Goal: Find specific page/section: Find specific page/section

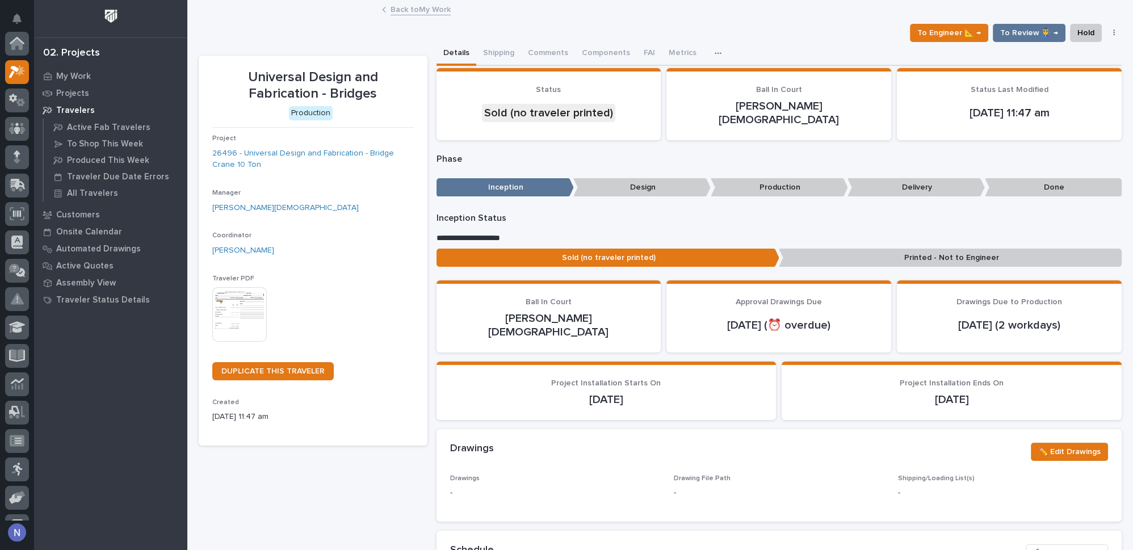
scroll to position [28, 0]
click at [65, 72] on p "My Work" at bounding box center [73, 77] width 35 height 10
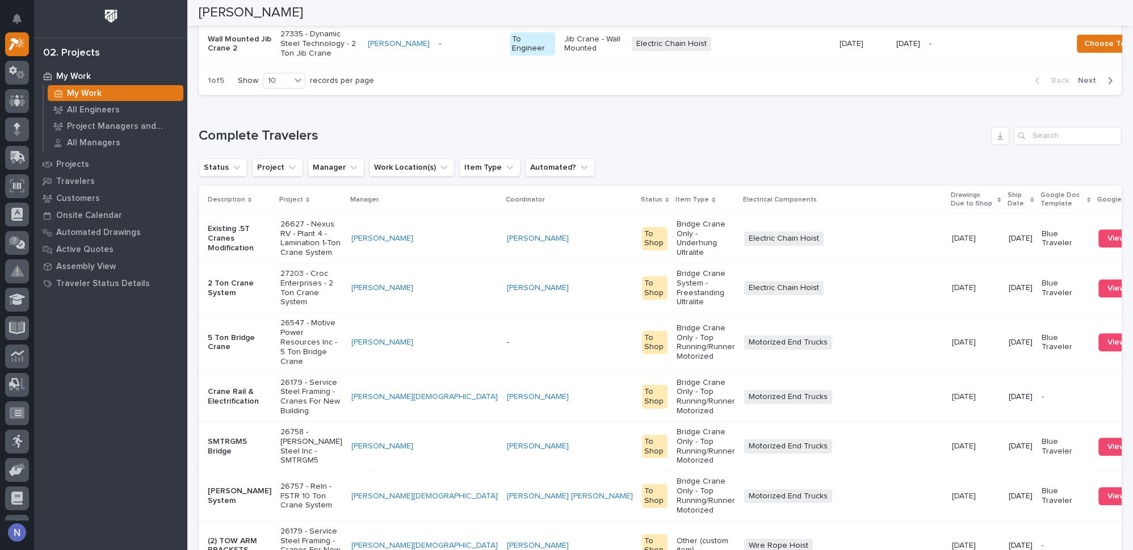
scroll to position [1427, 0]
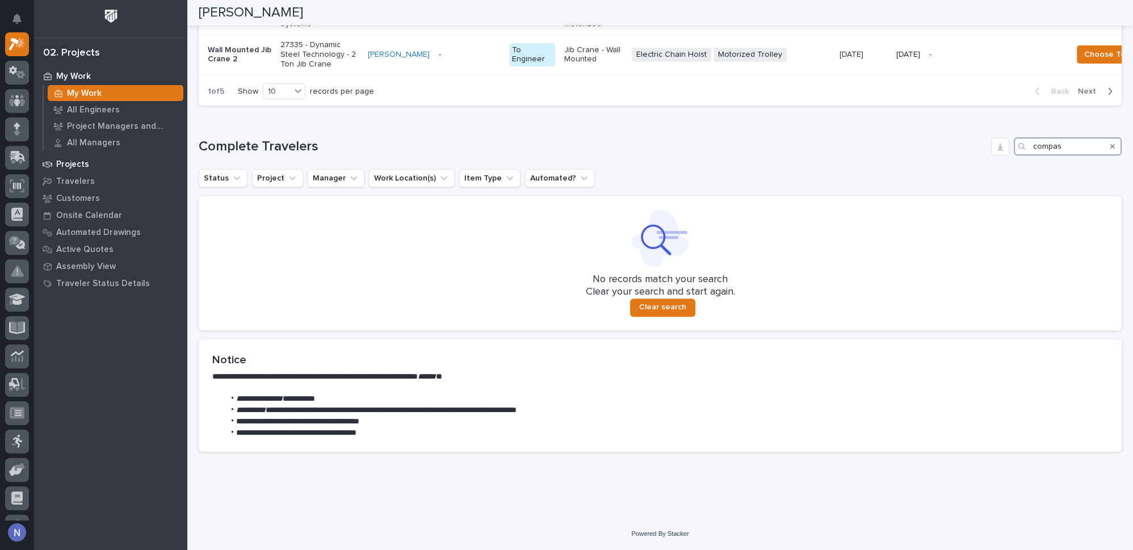
type input "compas"
click at [78, 158] on div "Projects" at bounding box center [111, 164] width 148 height 16
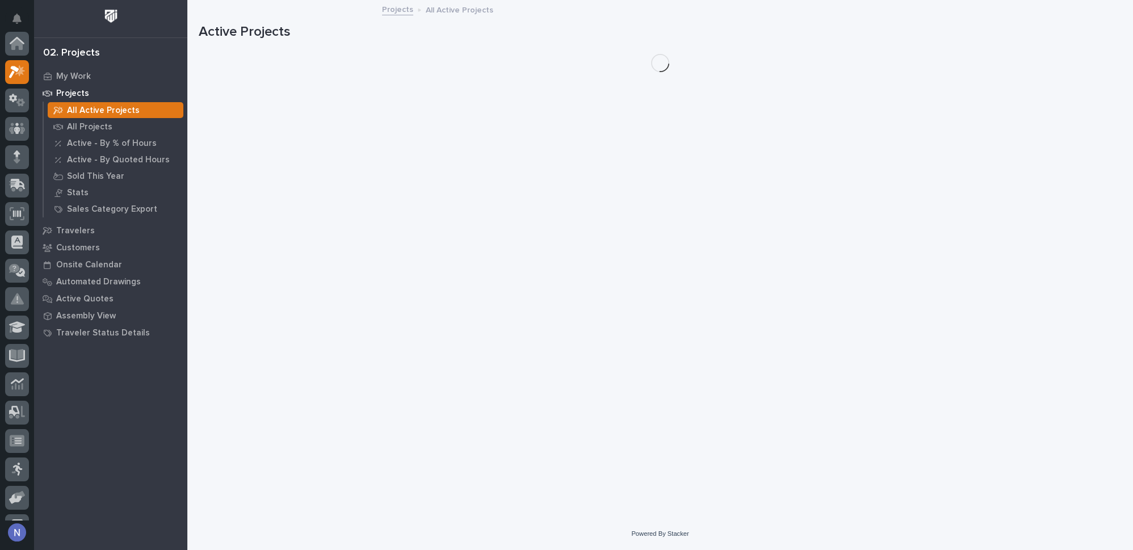
scroll to position [28, 0]
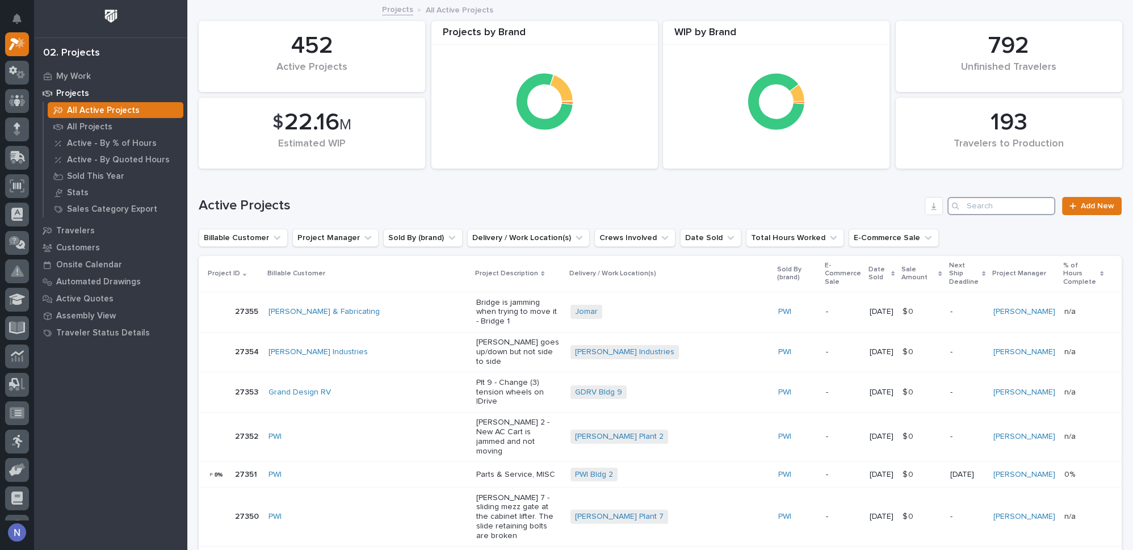
click at [987, 209] on input "Search" at bounding box center [1001, 206] width 108 height 18
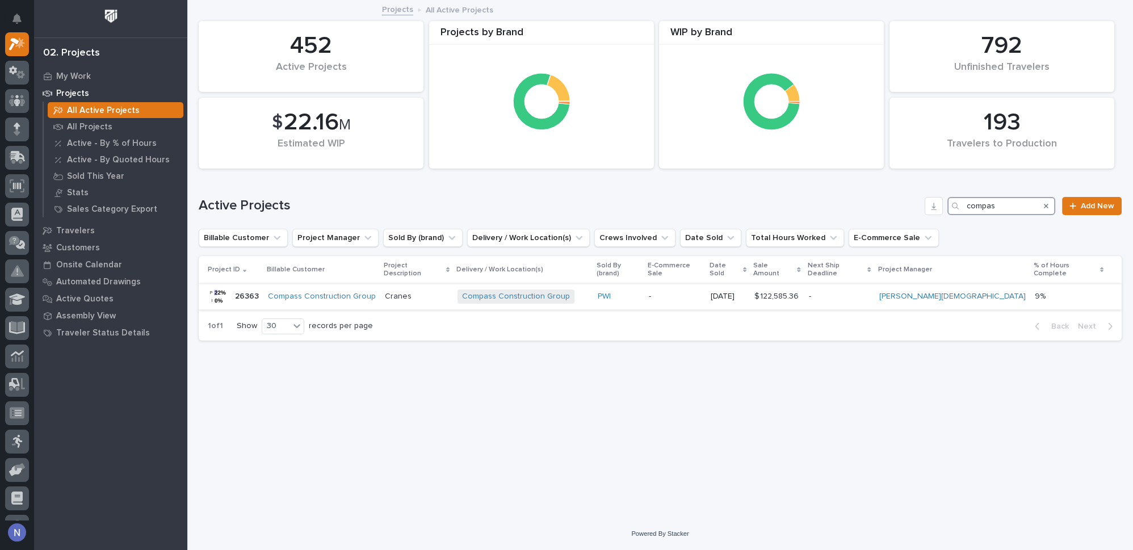
type input "compas"
click at [376, 287] on div "Compass Construction Group" at bounding box center [322, 296] width 108 height 19
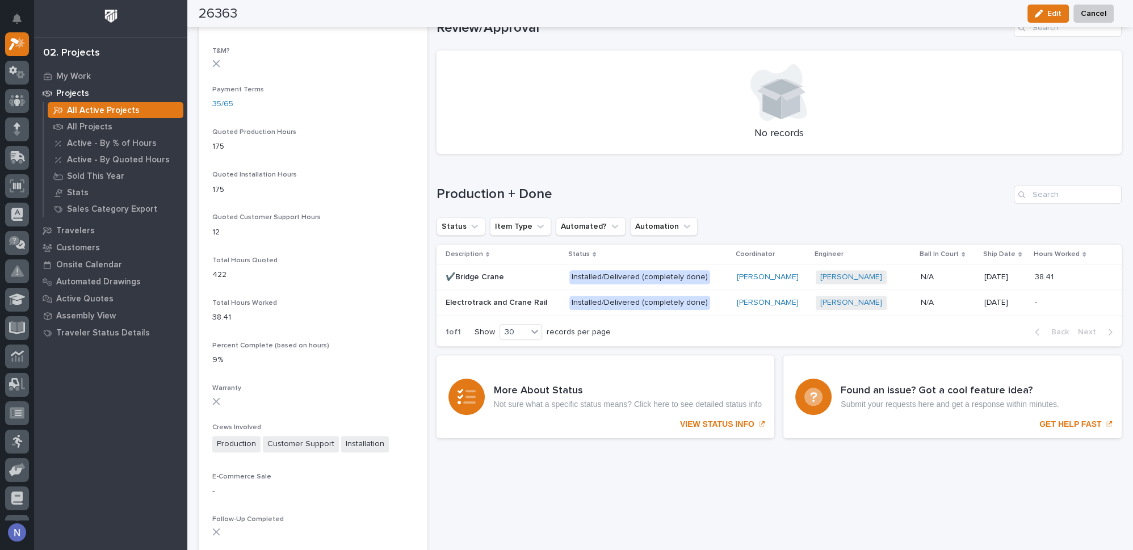
scroll to position [739, 0]
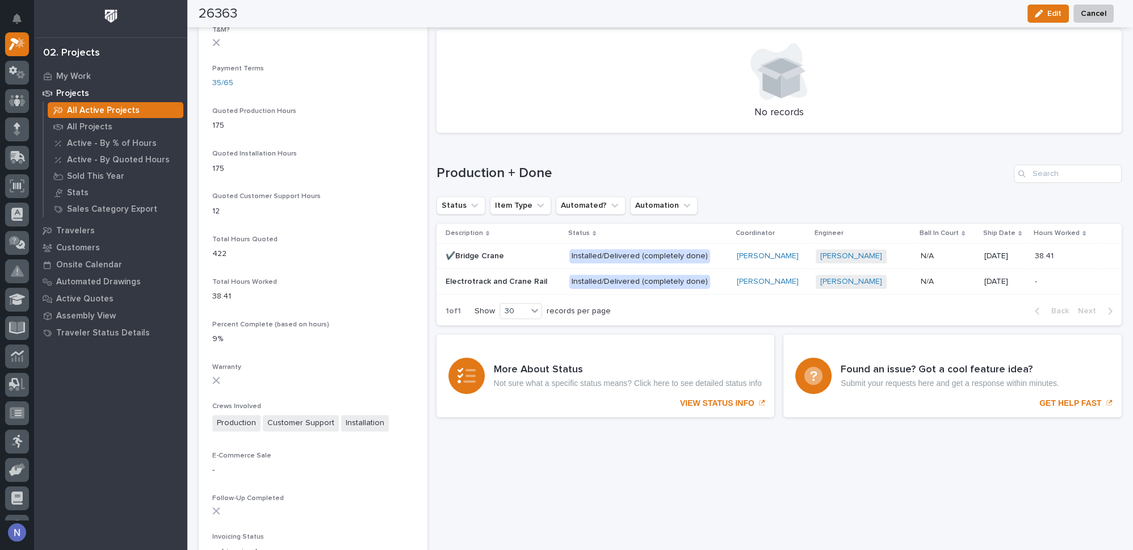
click at [540, 260] on div "✔️Bridge Crane ✔️Bridge Crane" at bounding box center [502, 256] width 115 height 19
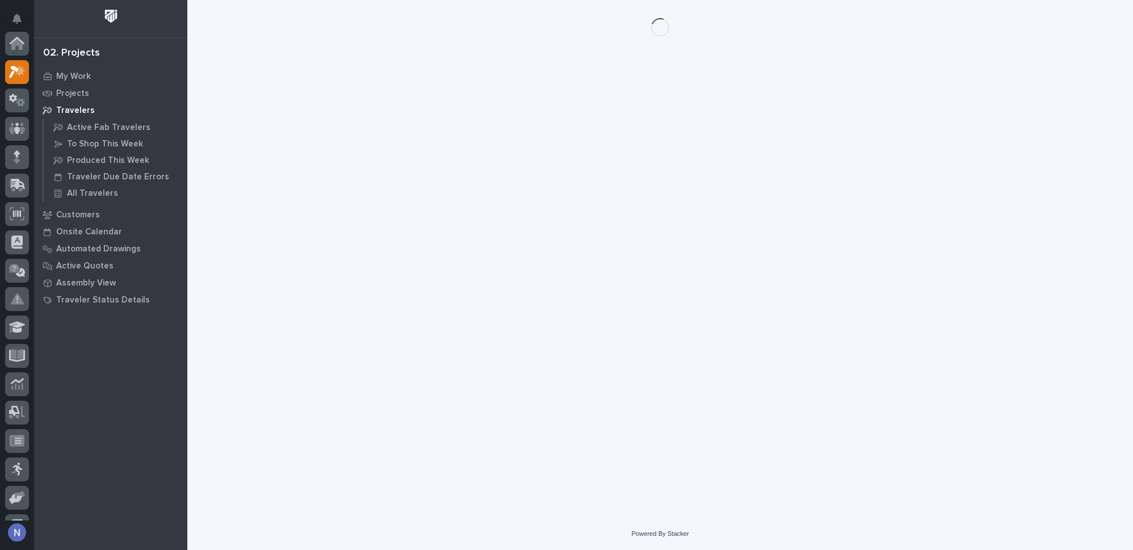
scroll to position [28, 0]
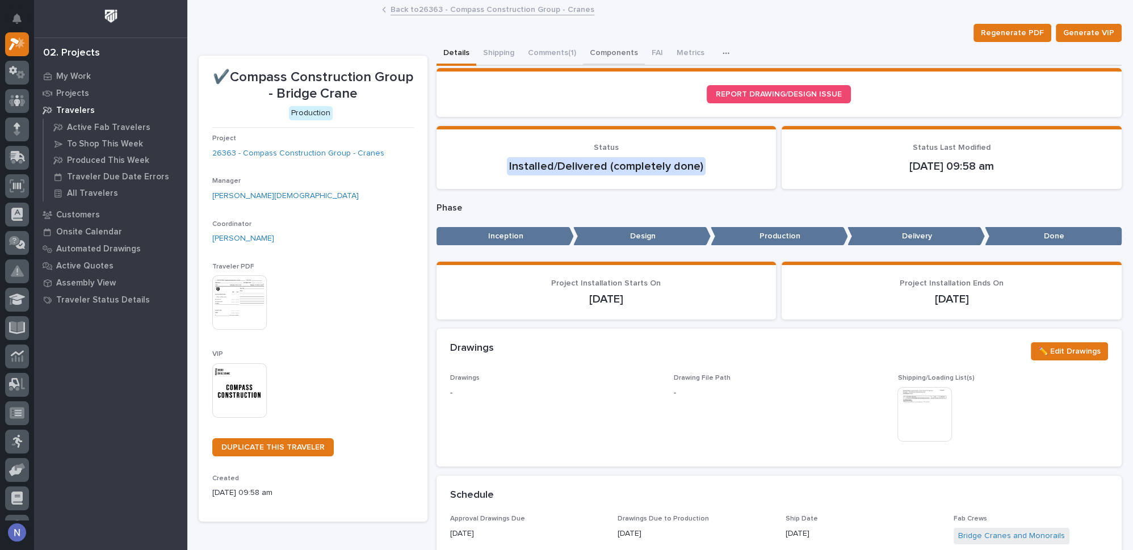
click at [599, 52] on button "Components" at bounding box center [614, 54] width 62 height 24
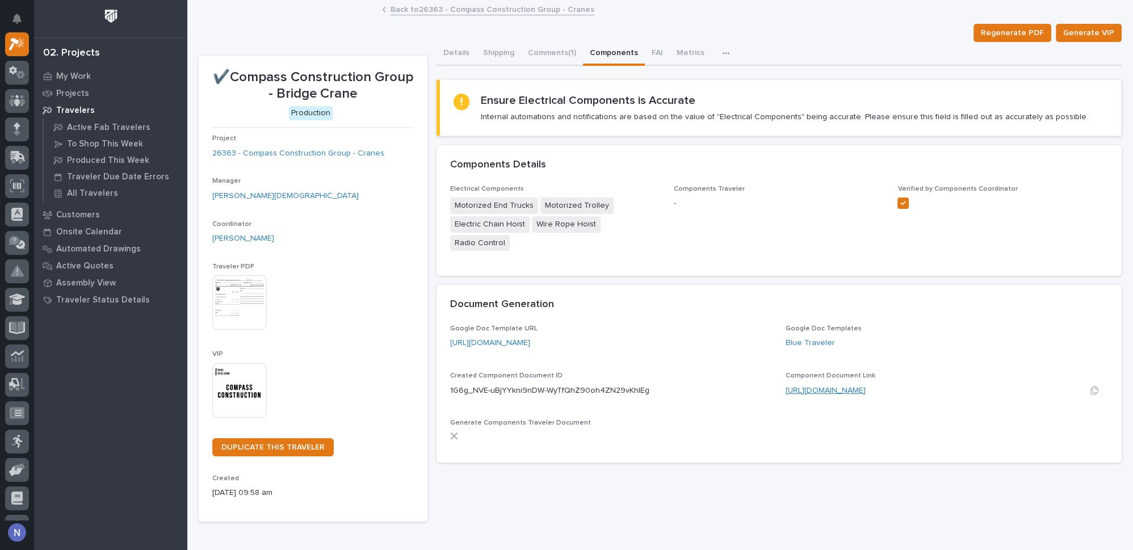
click at [840, 386] on link "https://docs.google.com/document/d/1G6g_NVE-uBjYYkni9nDW-WyTfQhZ90oh4ZN29vKhIEg…" at bounding box center [825, 390] width 80 height 8
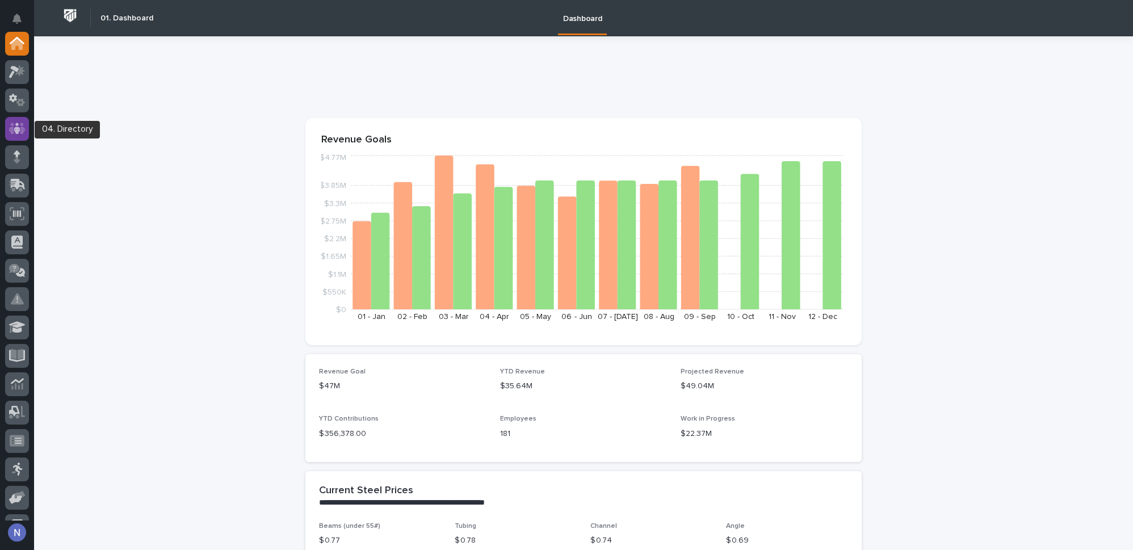
click at [21, 132] on icon at bounding box center [17, 128] width 16 height 11
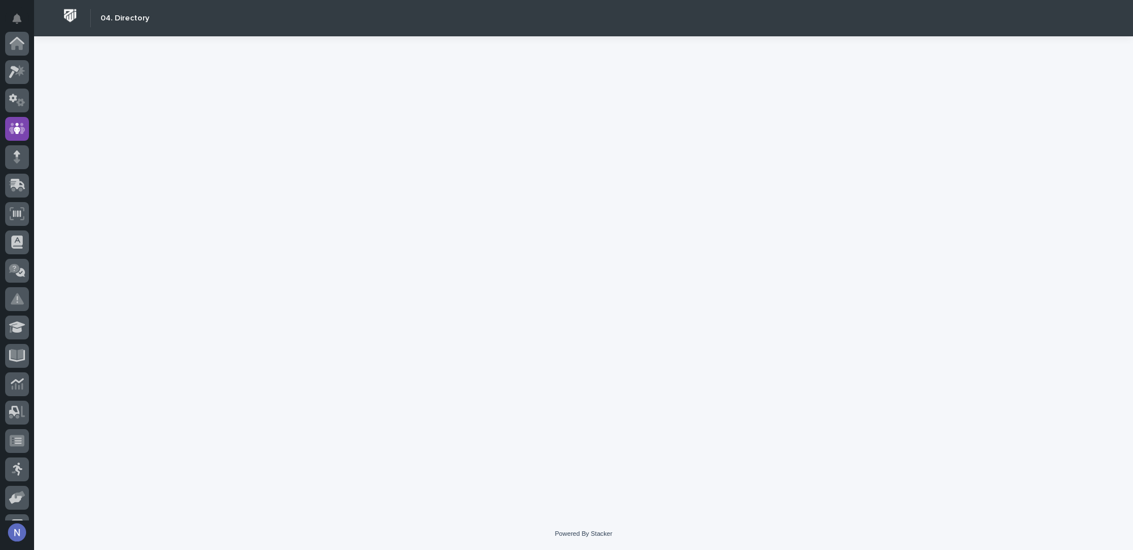
scroll to position [85, 0]
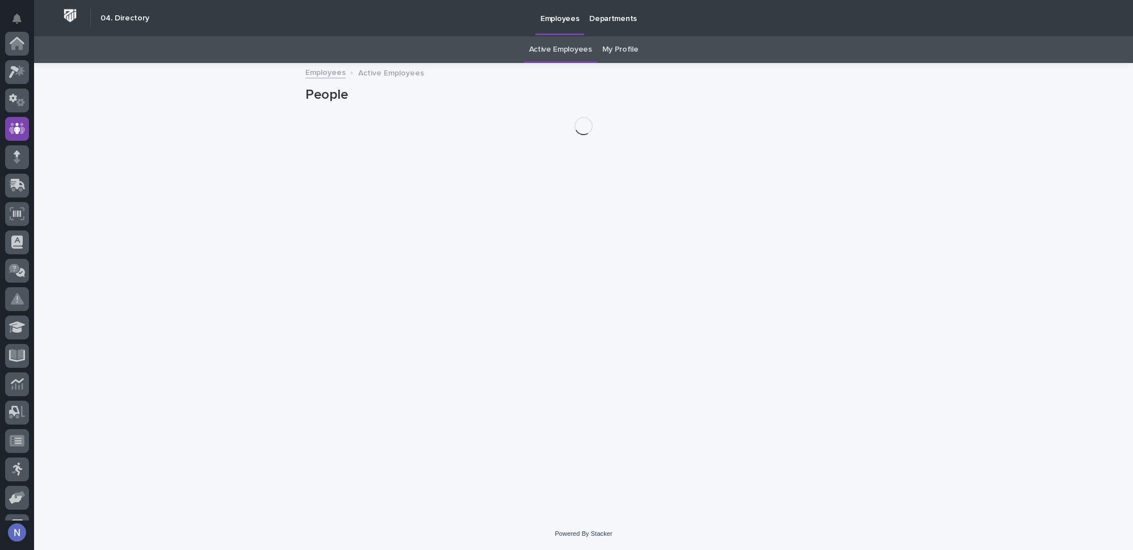
scroll to position [85, 0]
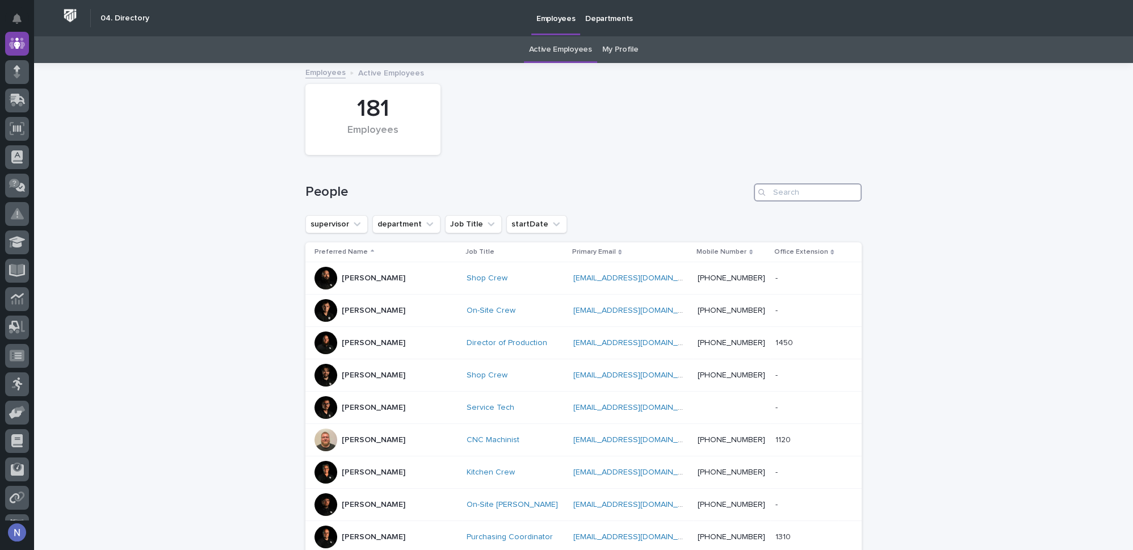
click at [816, 193] on input "Search" at bounding box center [808, 192] width 108 height 18
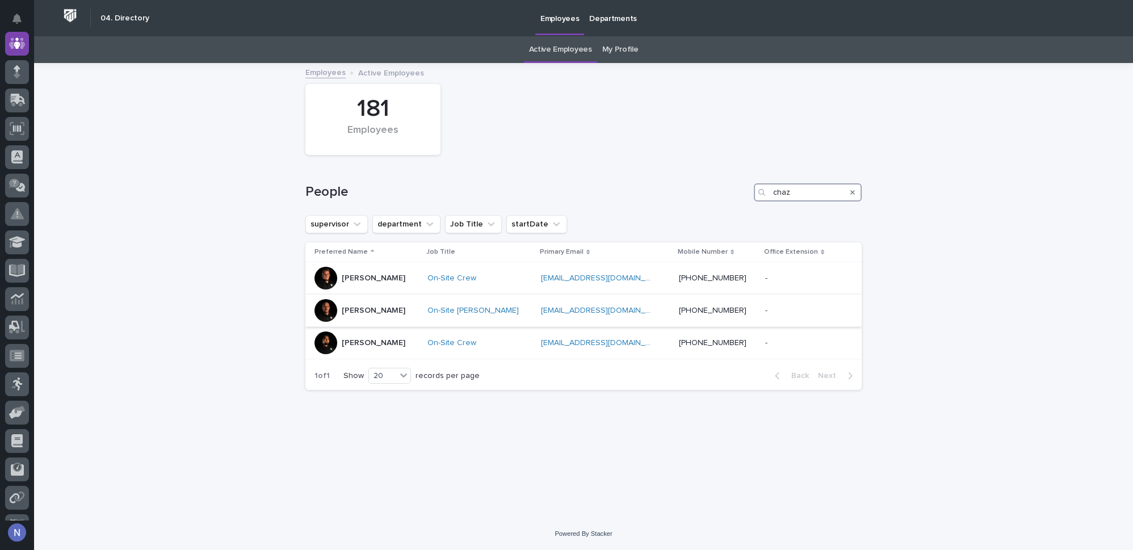
type input "chaz"
click at [418, 307] on div "[PERSON_NAME]" at bounding box center [366, 310] width 104 height 23
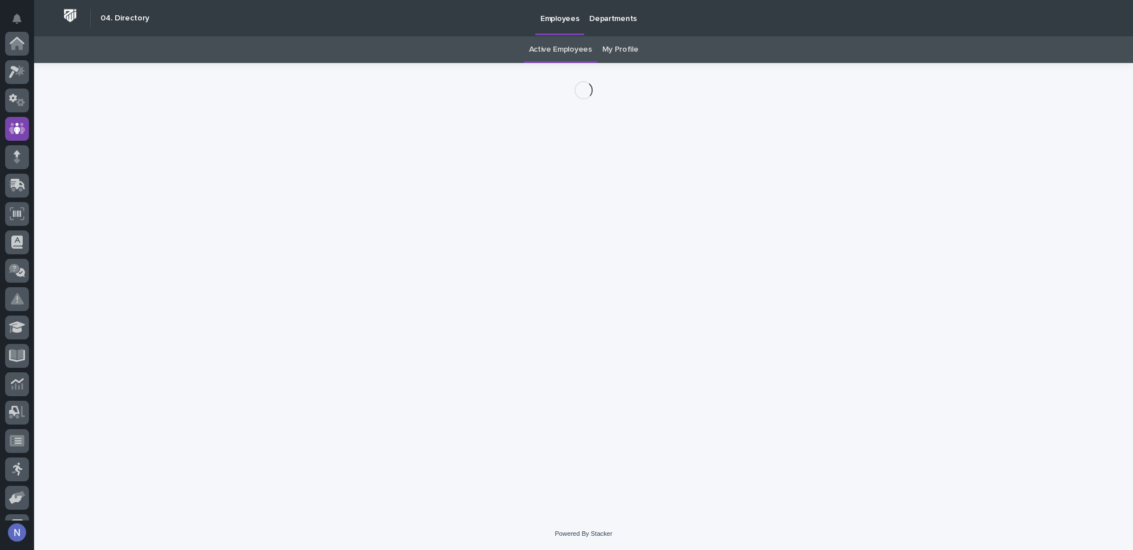
scroll to position [85, 0]
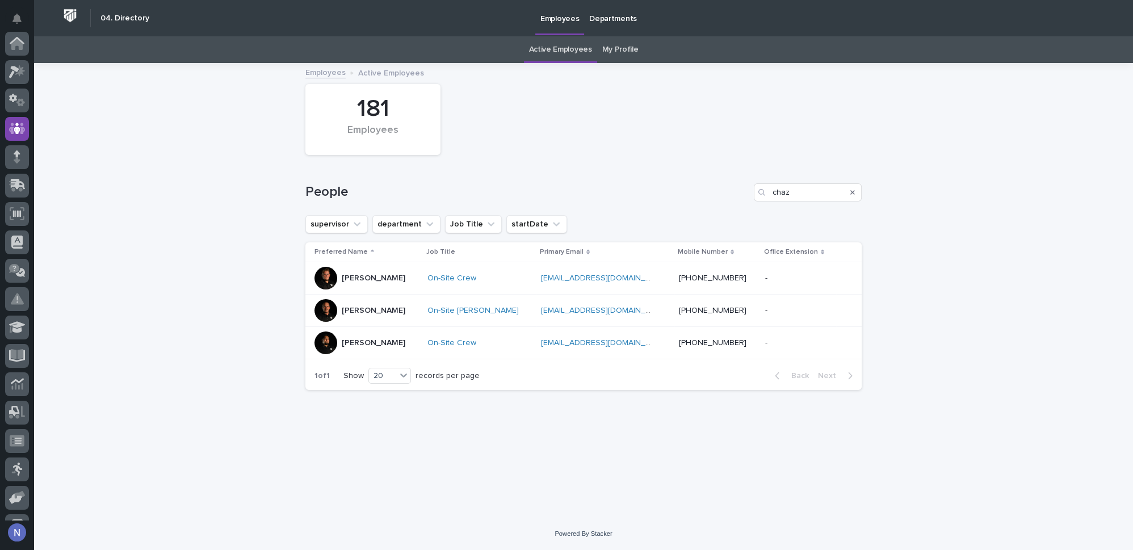
scroll to position [85, 0]
click at [372, 277] on p "[PERSON_NAME]" at bounding box center [374, 279] width 64 height 10
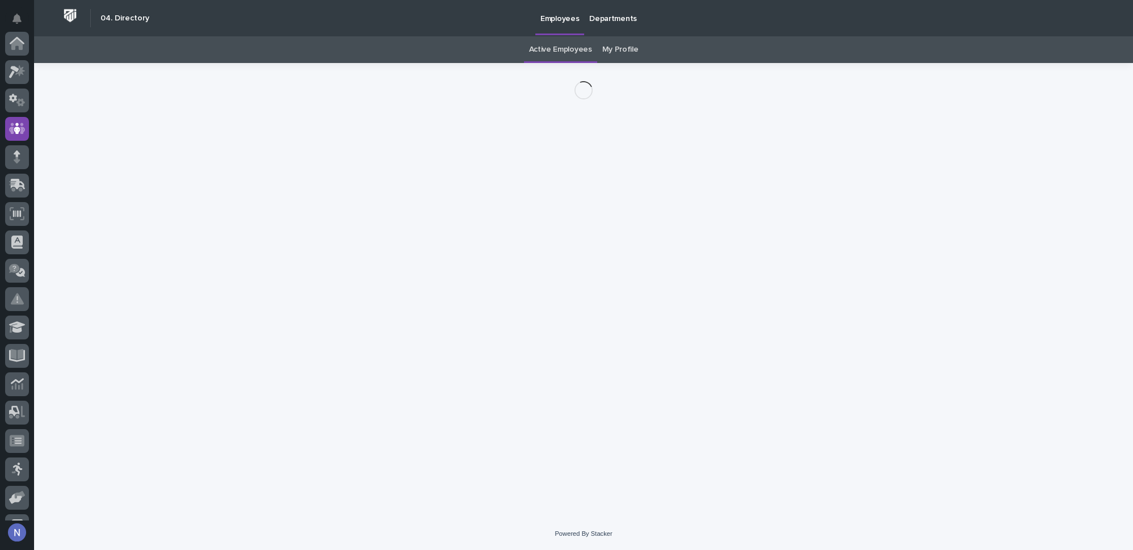
scroll to position [85, 0]
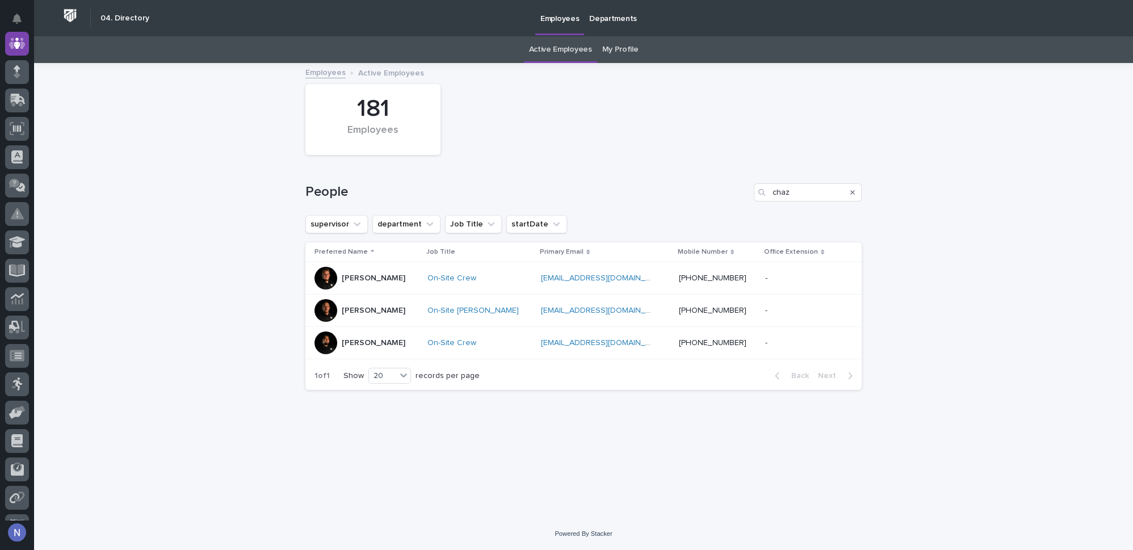
click at [406, 316] on div "[PERSON_NAME]" at bounding box center [366, 310] width 104 height 23
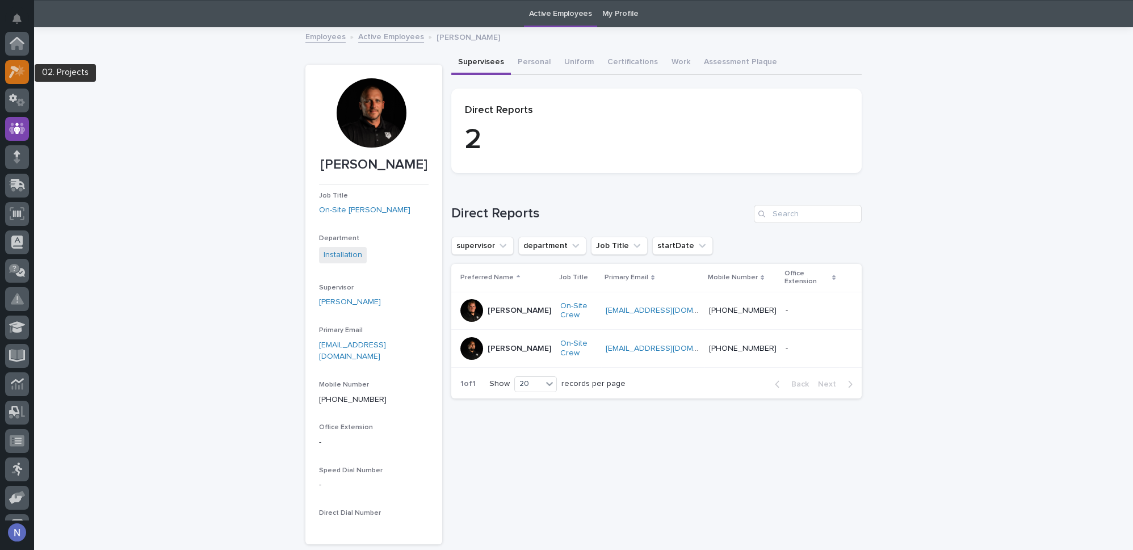
click at [22, 76] on icon at bounding box center [17, 71] width 16 height 13
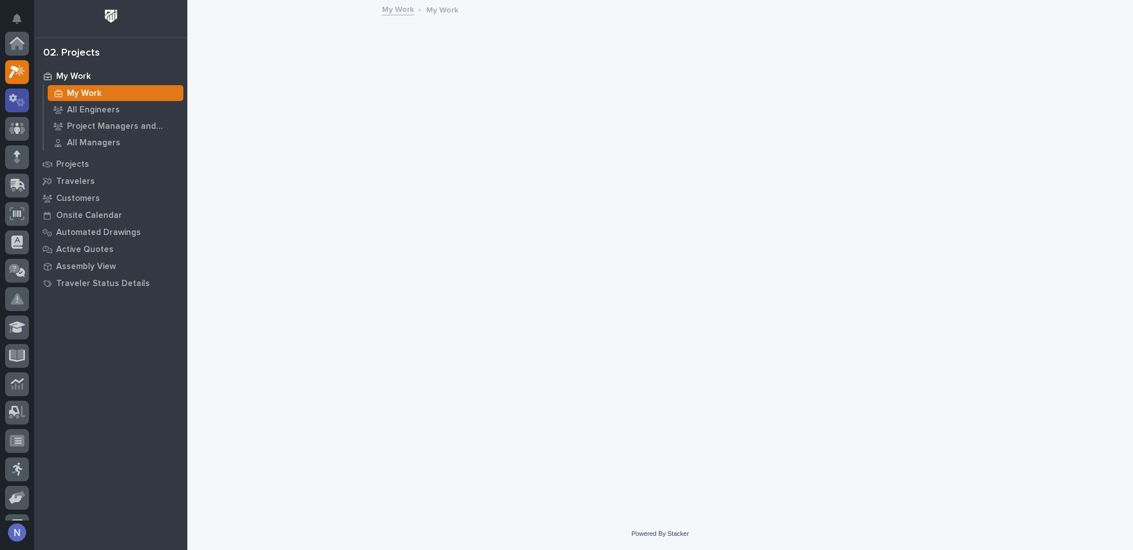
scroll to position [28, 0]
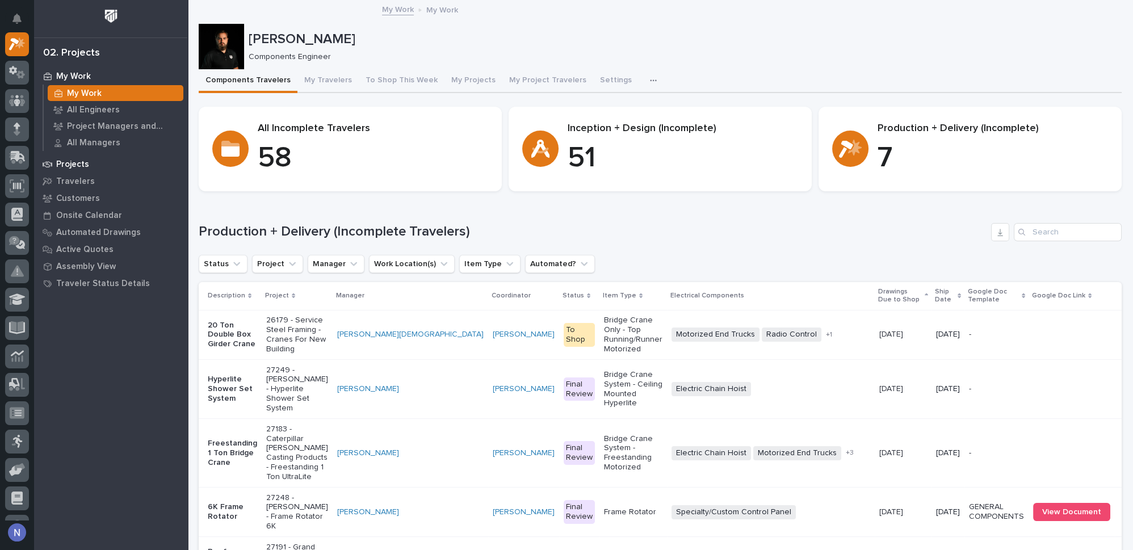
click at [71, 167] on p "Projects" at bounding box center [72, 164] width 33 height 10
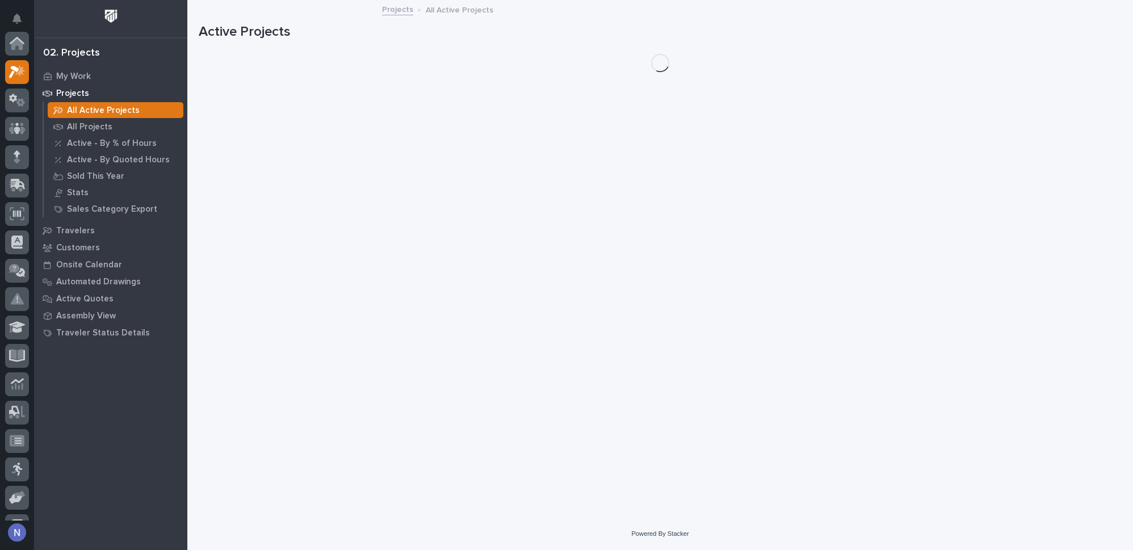
scroll to position [28, 0]
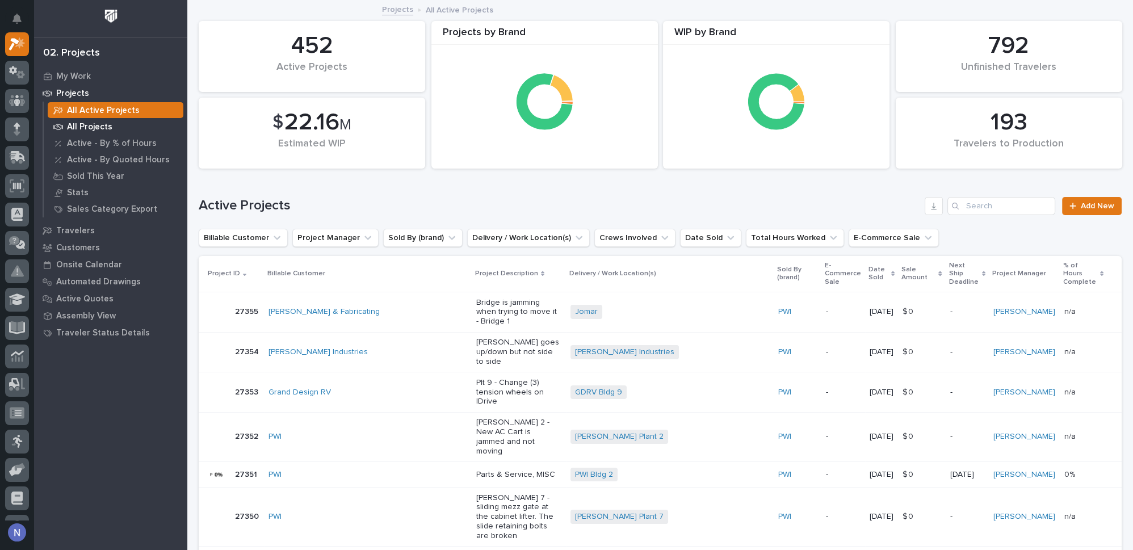
click at [85, 129] on p "All Projects" at bounding box center [89, 127] width 45 height 10
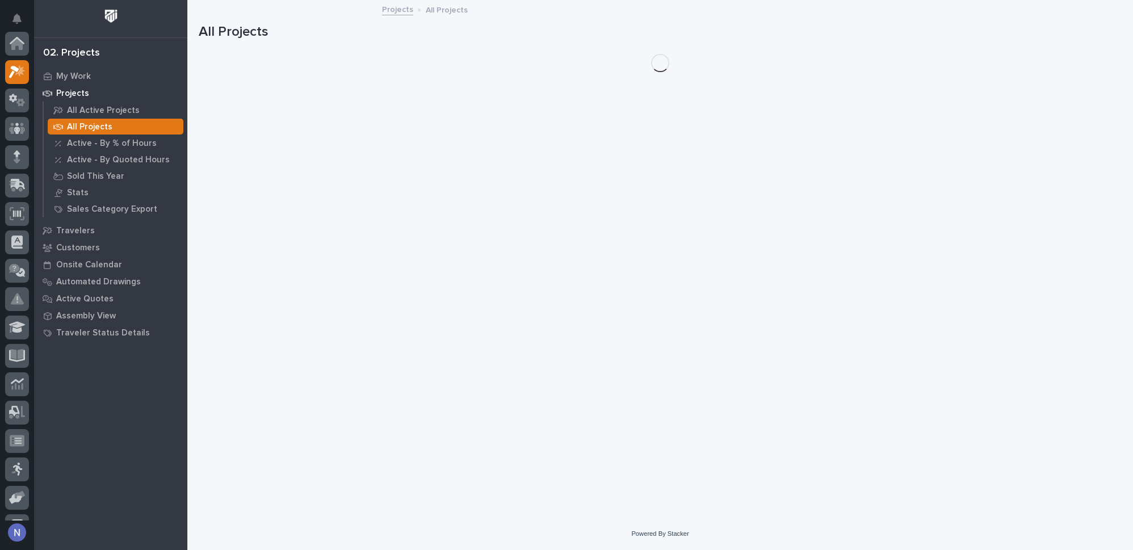
scroll to position [28, 0]
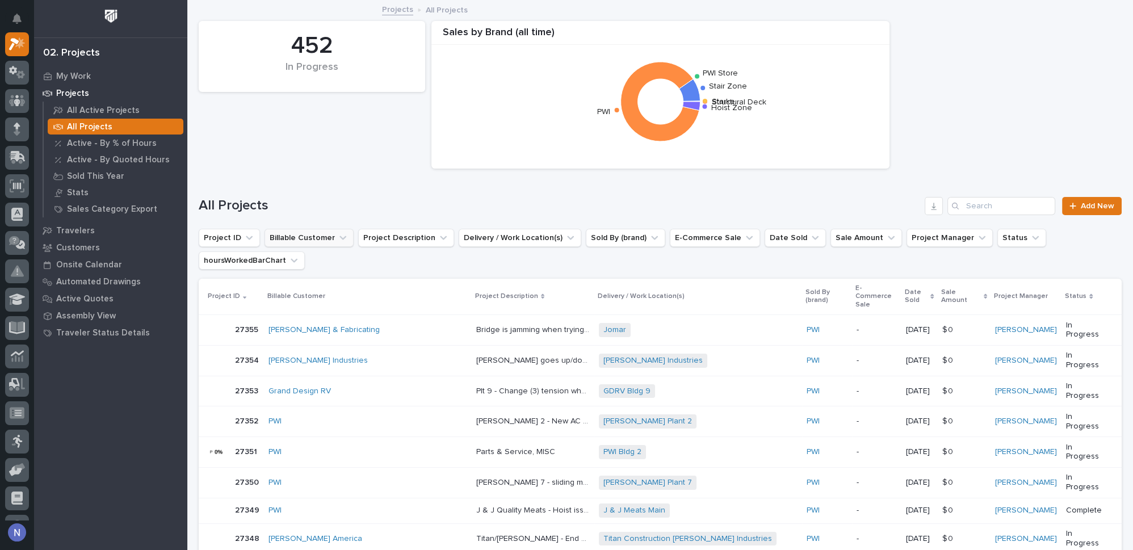
click at [312, 238] on button "Billable Customer" at bounding box center [308, 238] width 89 height 18
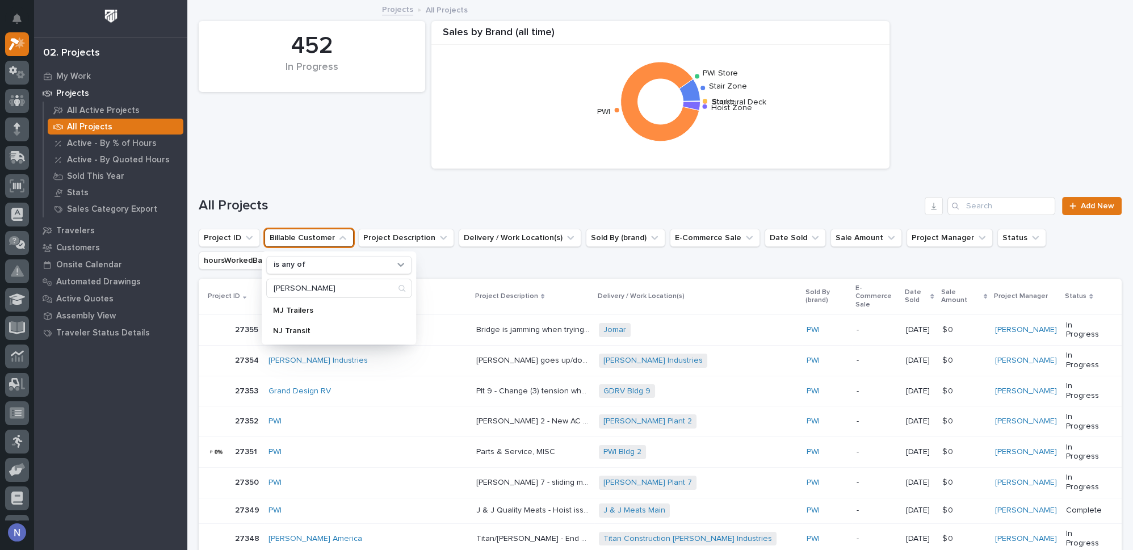
scroll to position [0, 0]
type input "j tacc"
drag, startPoint x: 279, startPoint y: 289, endPoint x: 260, endPoint y: 290, distance: 18.7
click at [337, 236] on icon "Billable Customer" at bounding box center [342, 237] width 11 height 11
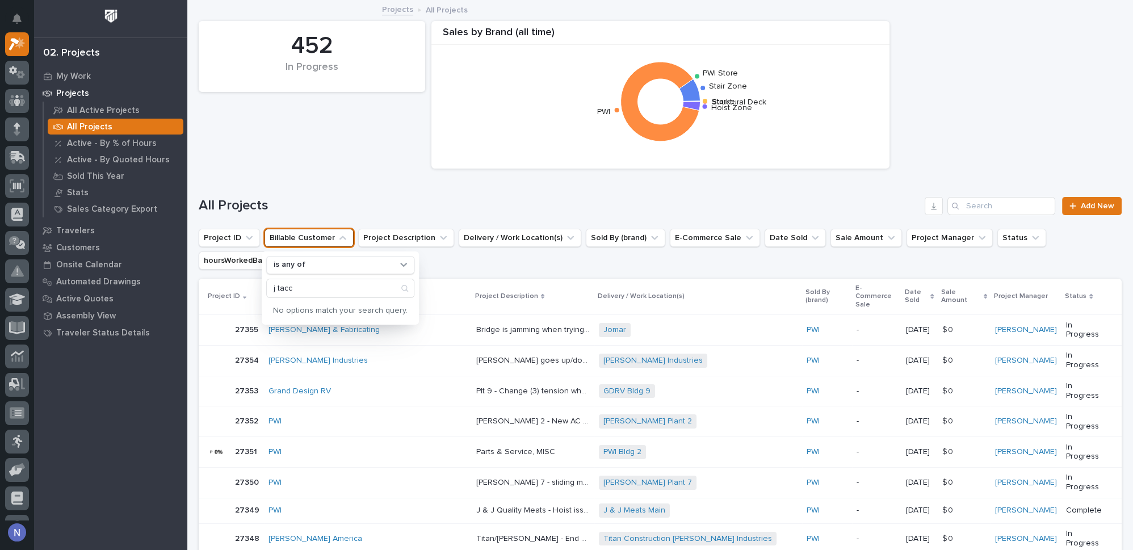
click at [337, 236] on icon "Billable Customer" at bounding box center [342, 237] width 11 height 11
drag, startPoint x: 405, startPoint y: 214, endPoint x: 459, endPoint y: 210, distance: 54.6
click at [406, 214] on div "All Projects Add New" at bounding box center [660, 206] width 923 height 18
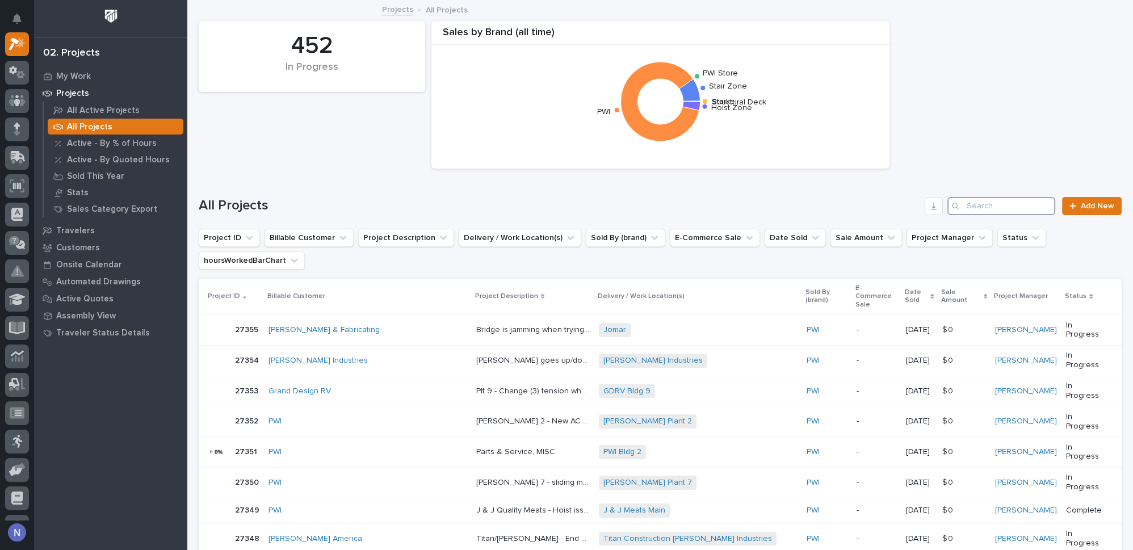
click at [991, 207] on input "Search" at bounding box center [1001, 206] width 108 height 18
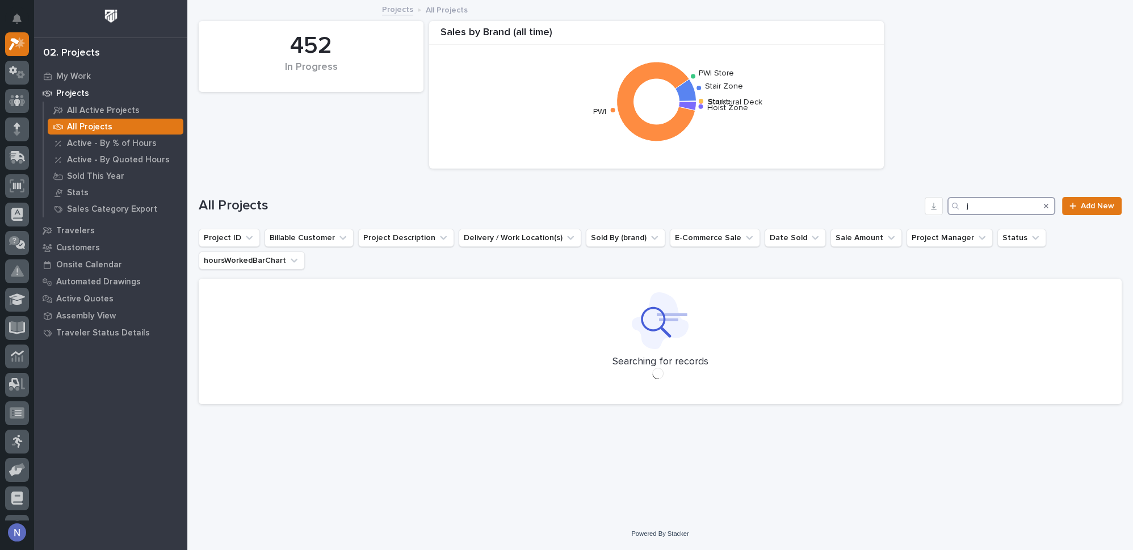
type input "j"
type input "tacc"
